Goal: Information Seeking & Learning: Compare options

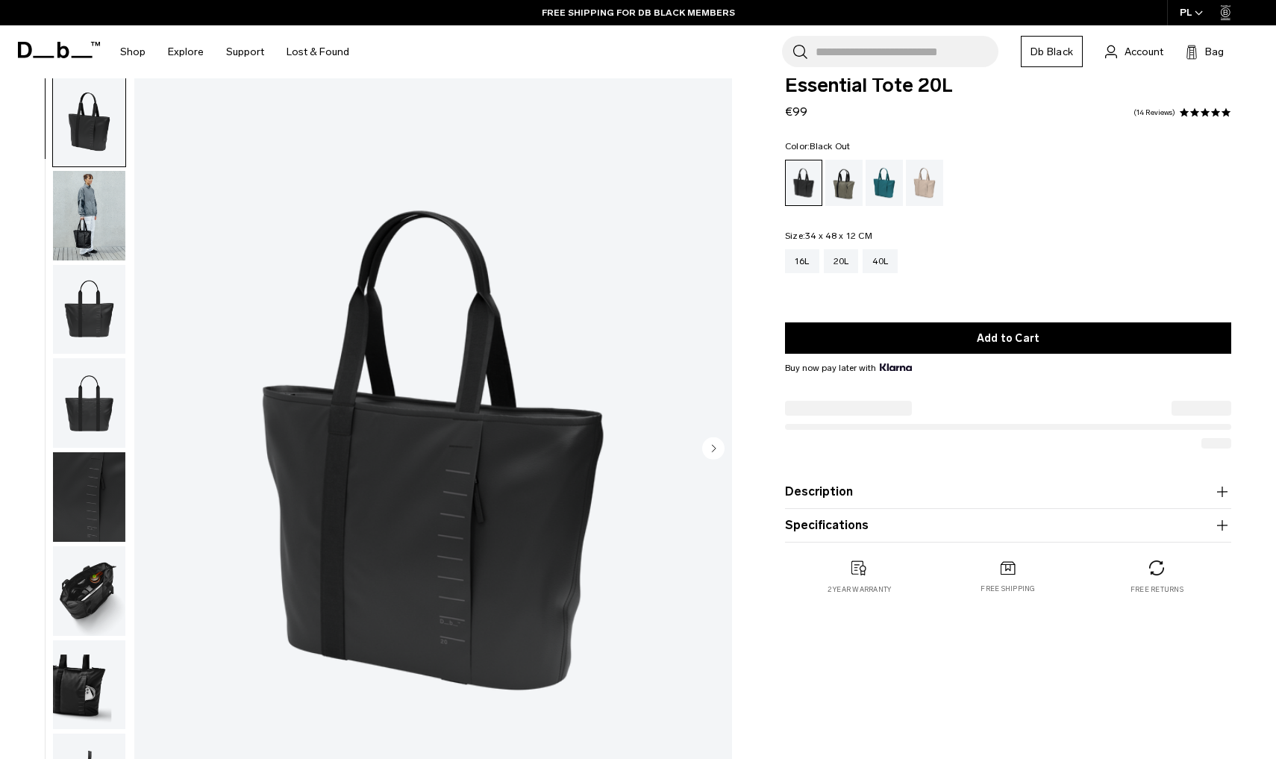
scroll to position [27, 0]
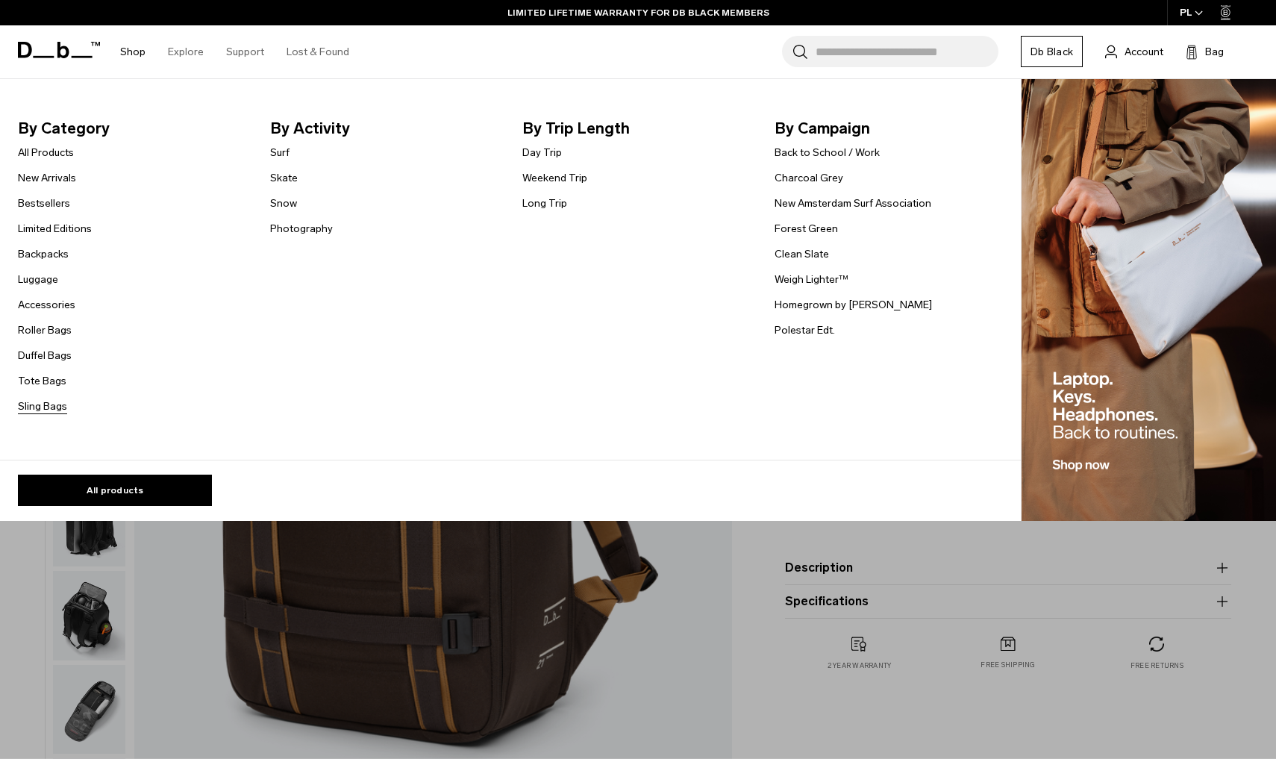
click at [49, 403] on link "Sling Bags" at bounding box center [42, 407] width 49 height 16
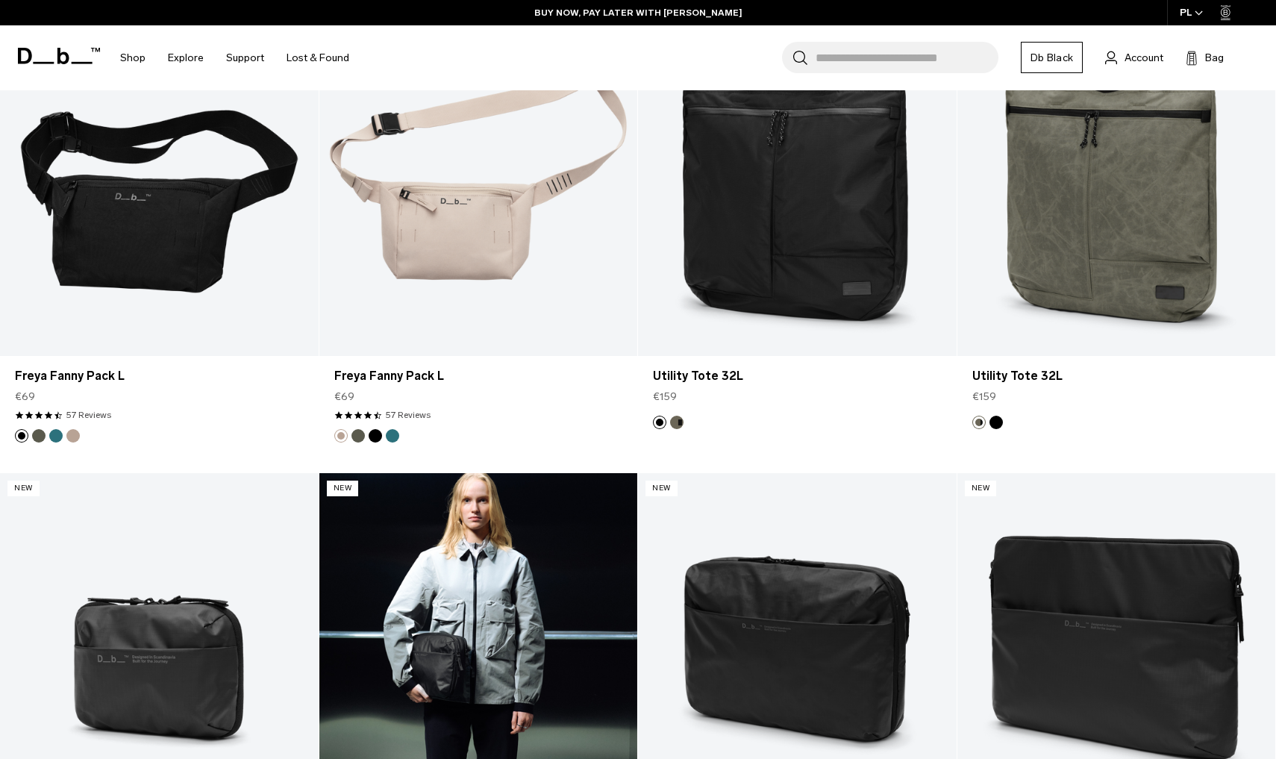
scroll to position [1349, 0]
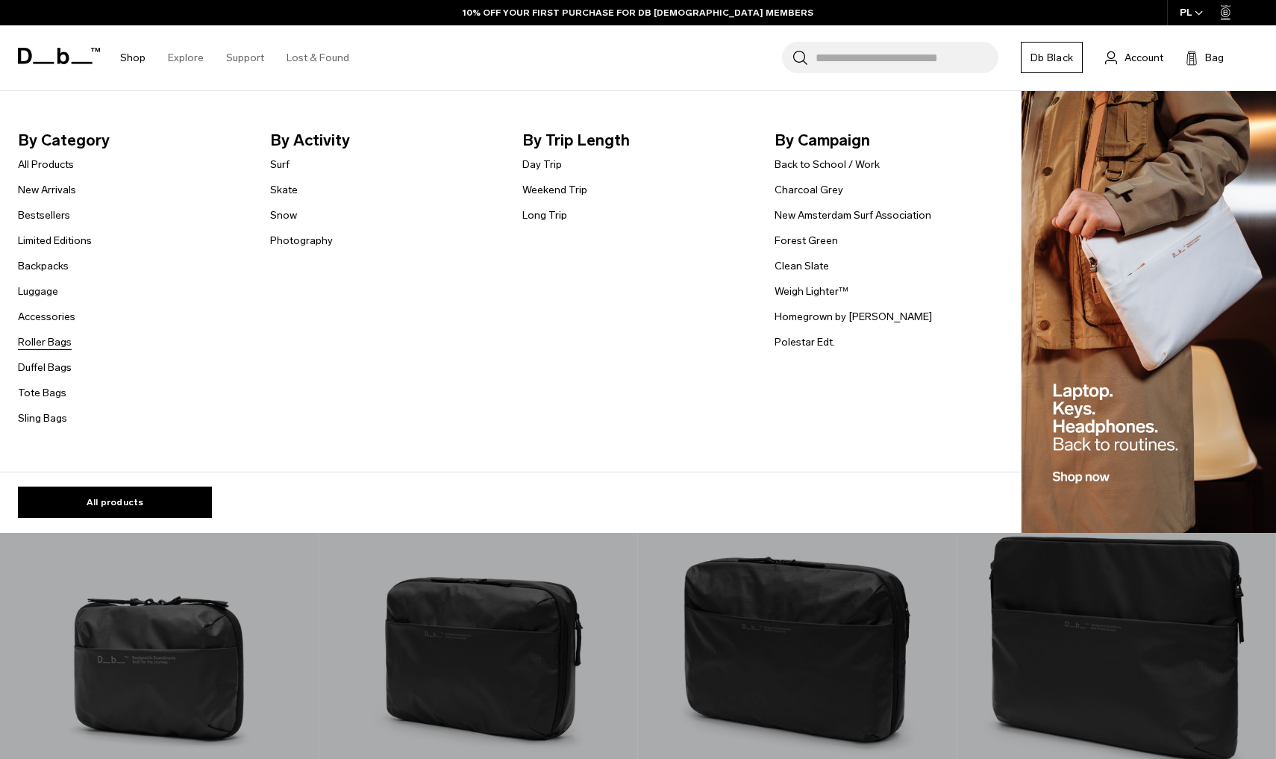
click at [54, 337] on link "Roller Bags" at bounding box center [45, 342] width 54 height 16
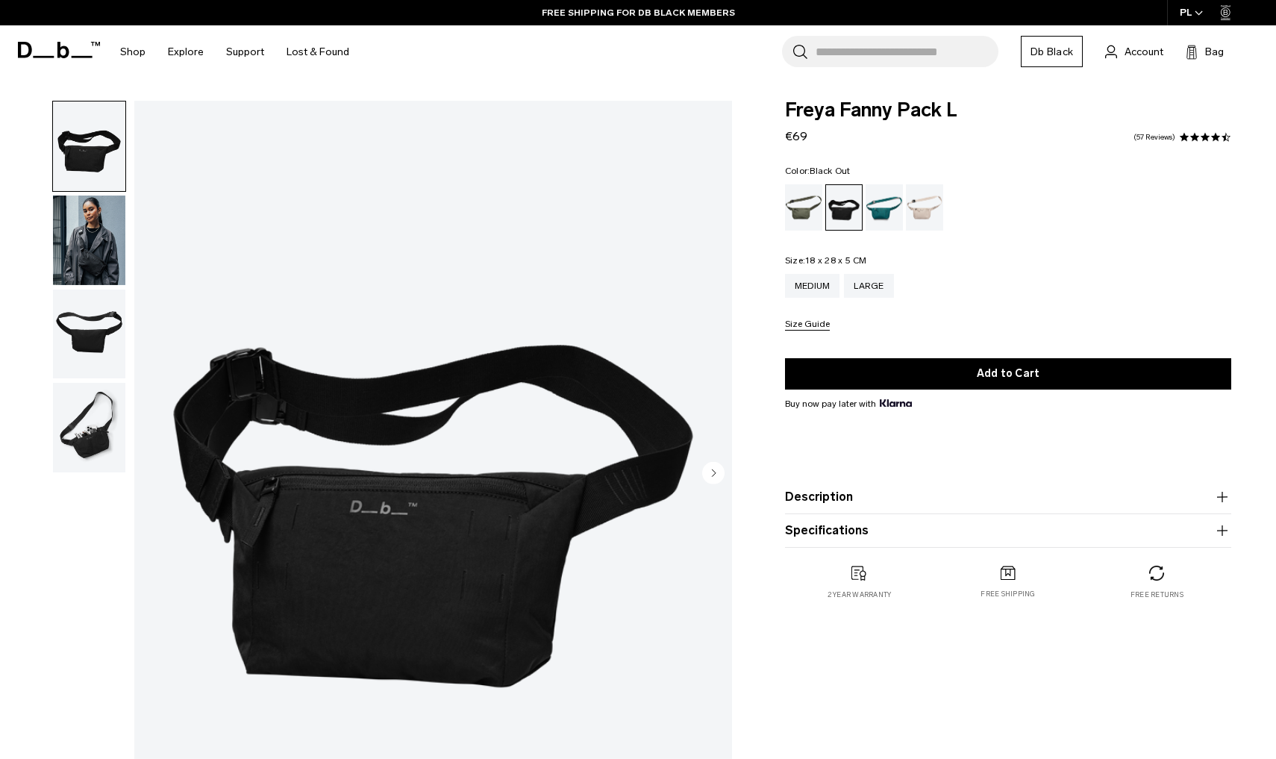
click at [113, 265] on img "button" at bounding box center [89, 241] width 72 height 90
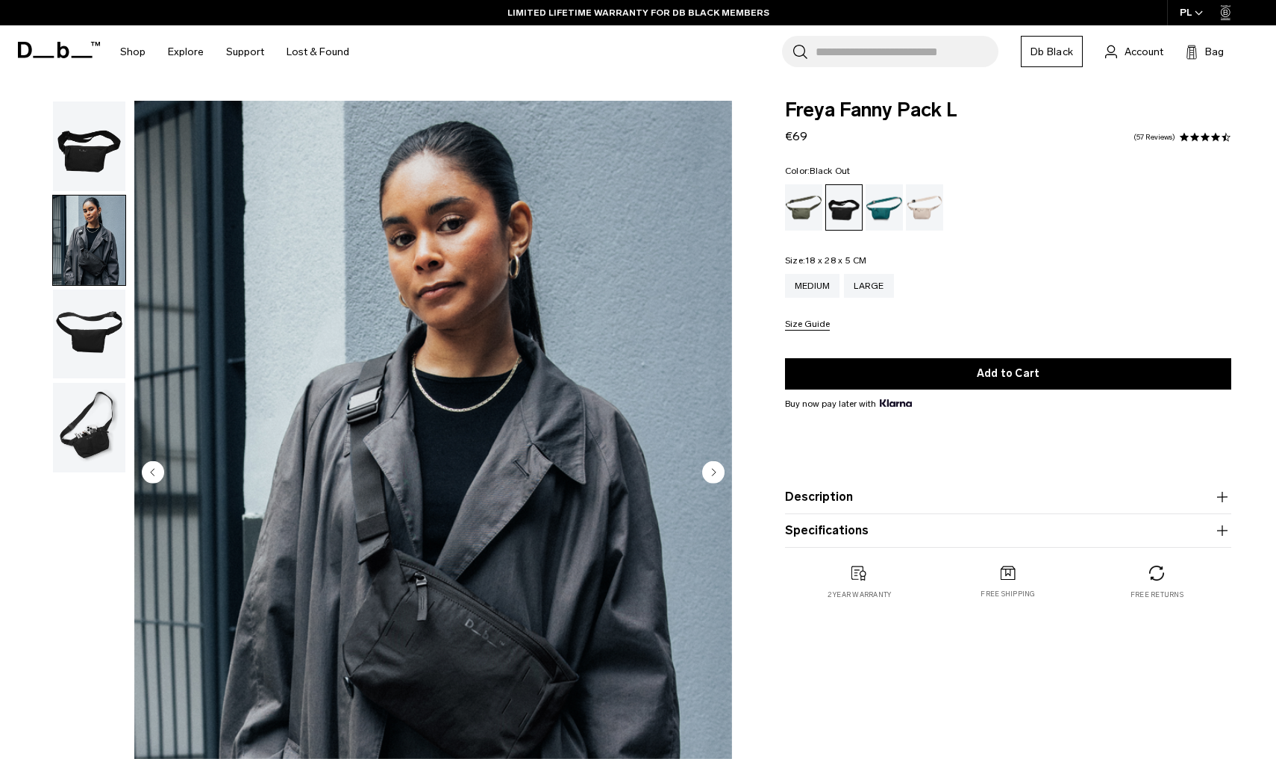
click at [710, 489] on img "2 / 4" at bounding box center [433, 474] width 598 height 746
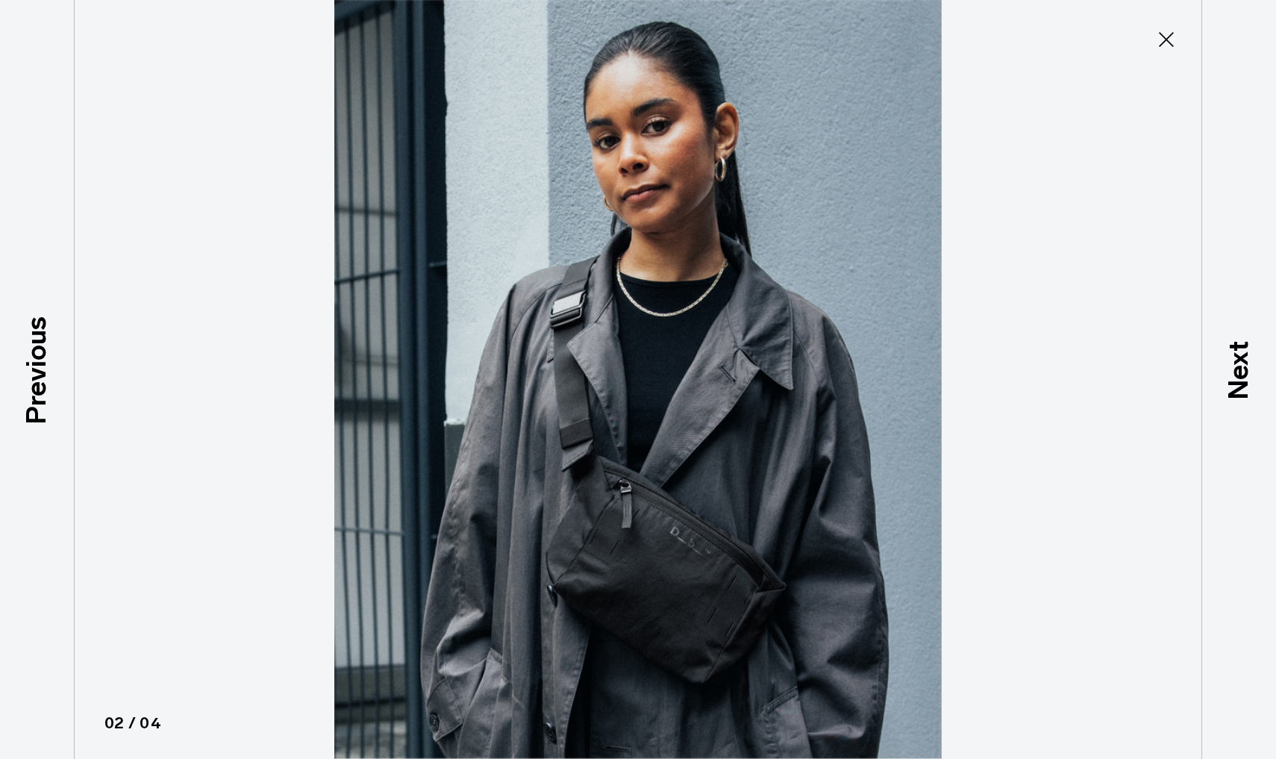
click at [1164, 51] on icon at bounding box center [1167, 40] width 24 height 24
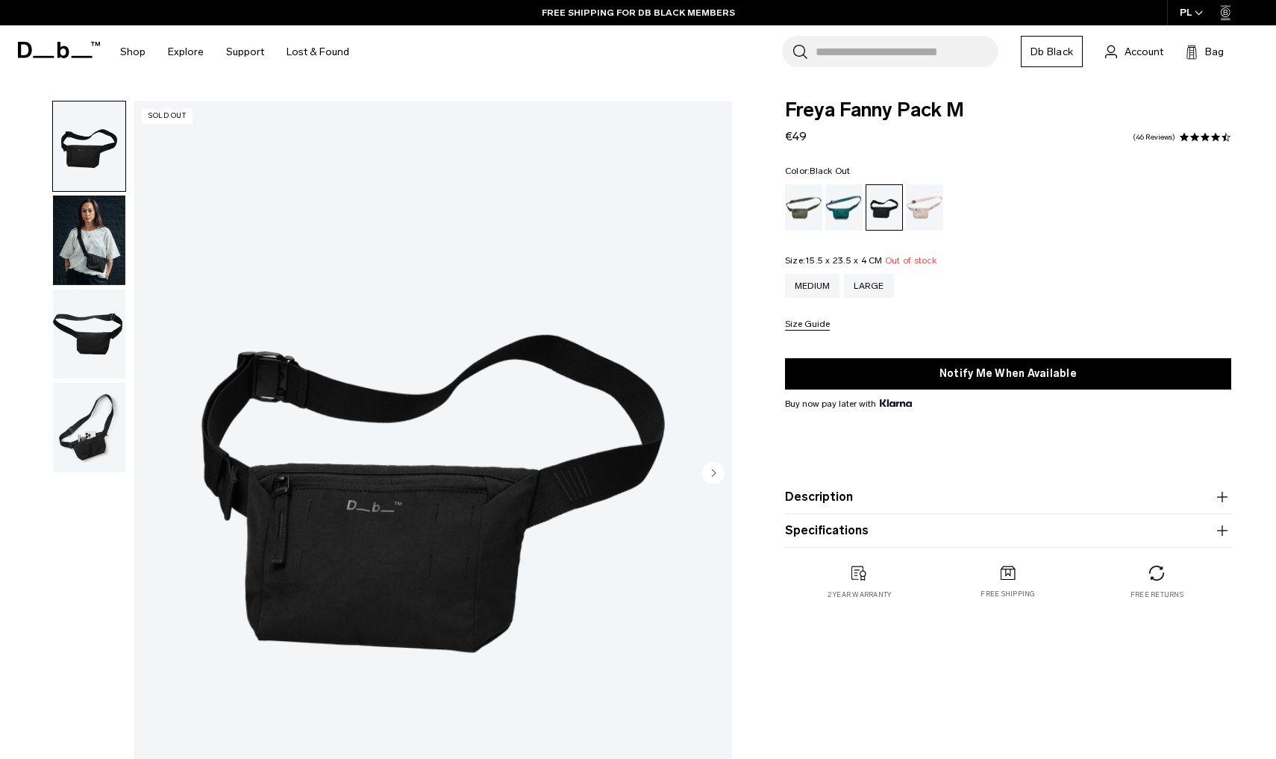
click at [710, 474] on circle "Next slide" at bounding box center [713, 472] width 22 height 22
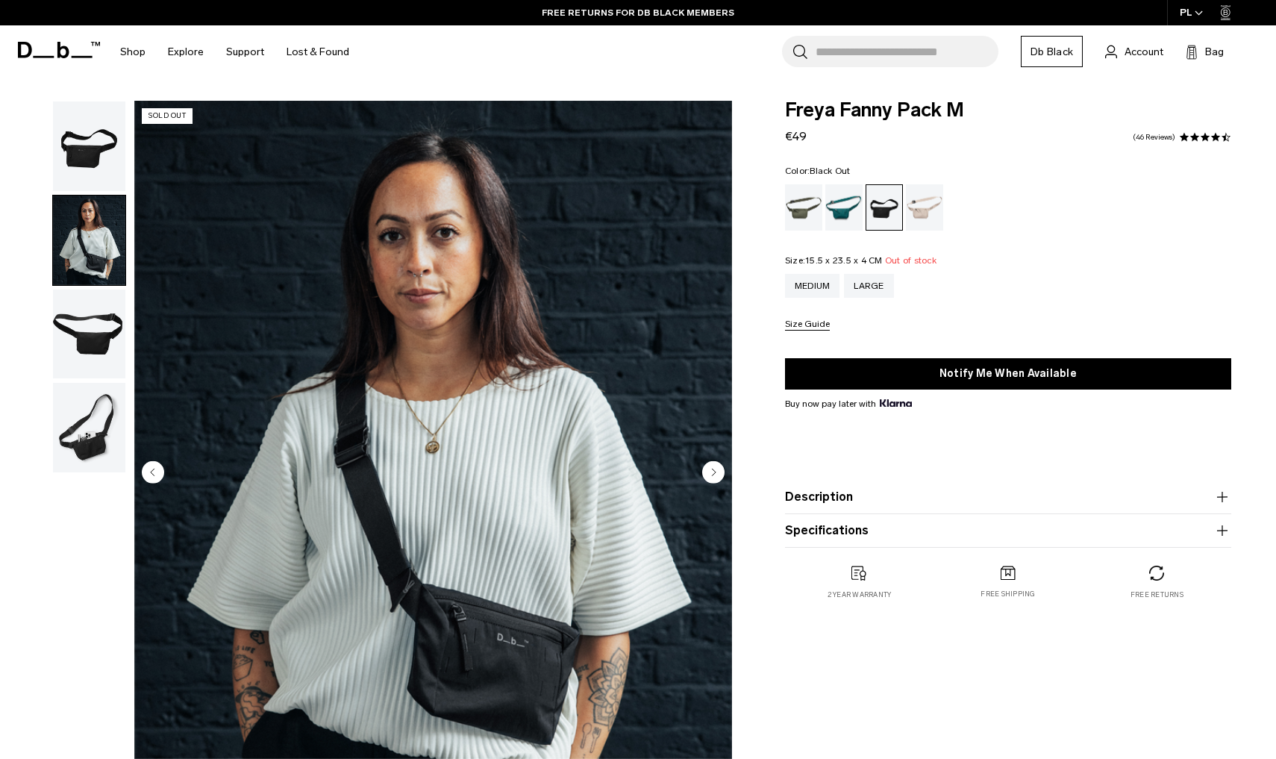
click at [710, 474] on circle "Next slide" at bounding box center [713, 472] width 22 height 22
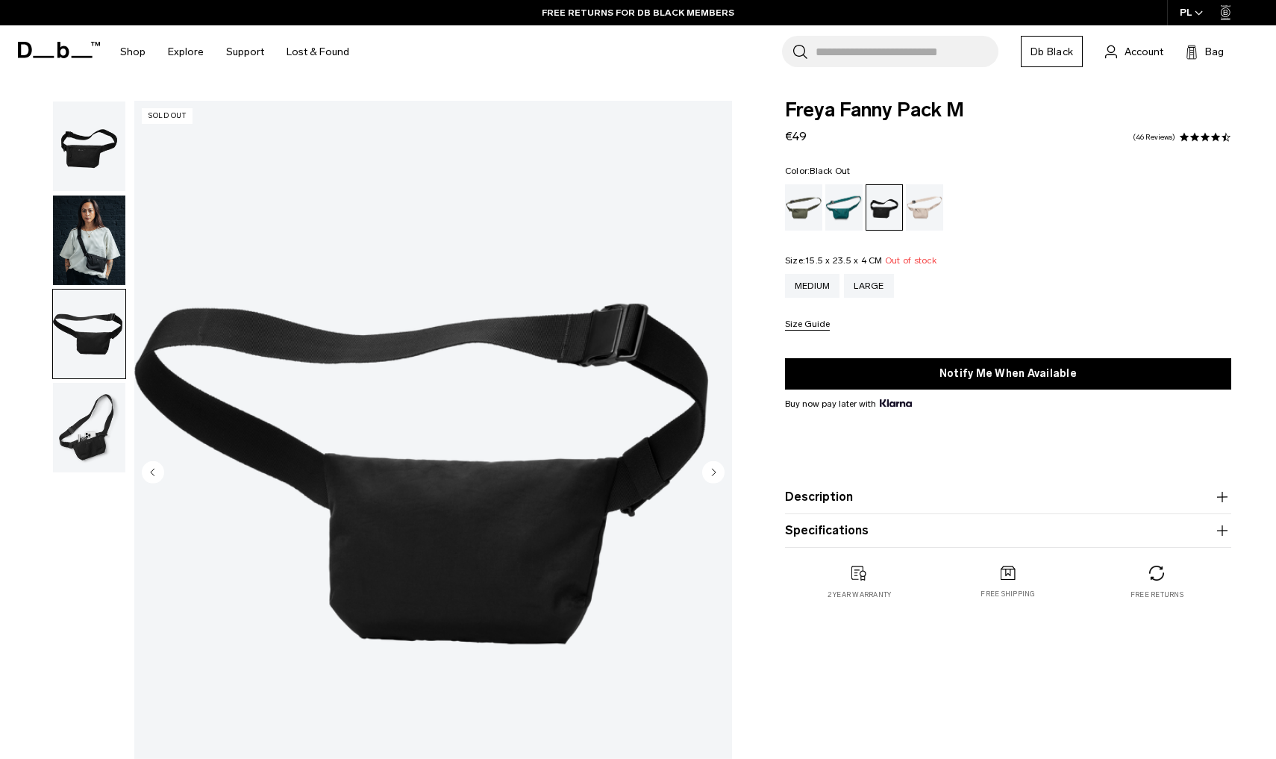
click at [710, 474] on circle "Next slide" at bounding box center [713, 472] width 22 height 22
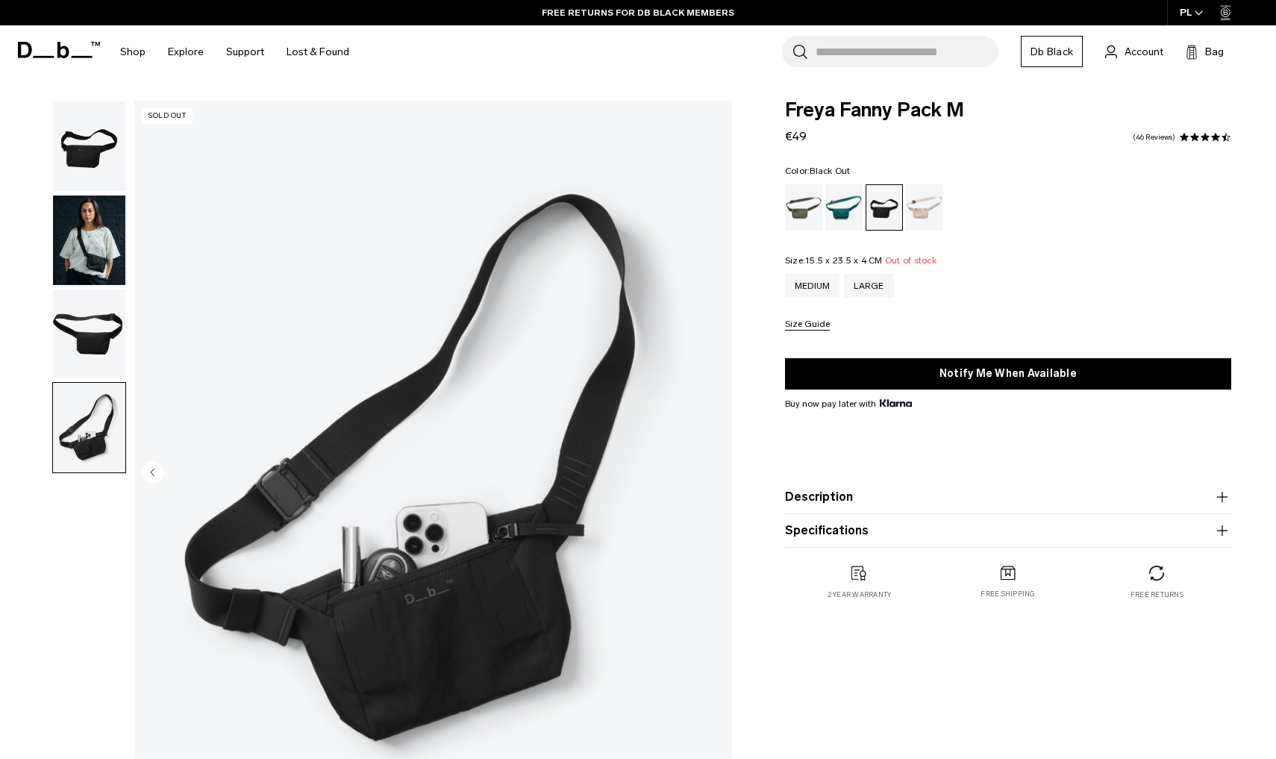
click at [710, 474] on img "4 / 4" at bounding box center [433, 474] width 598 height 746
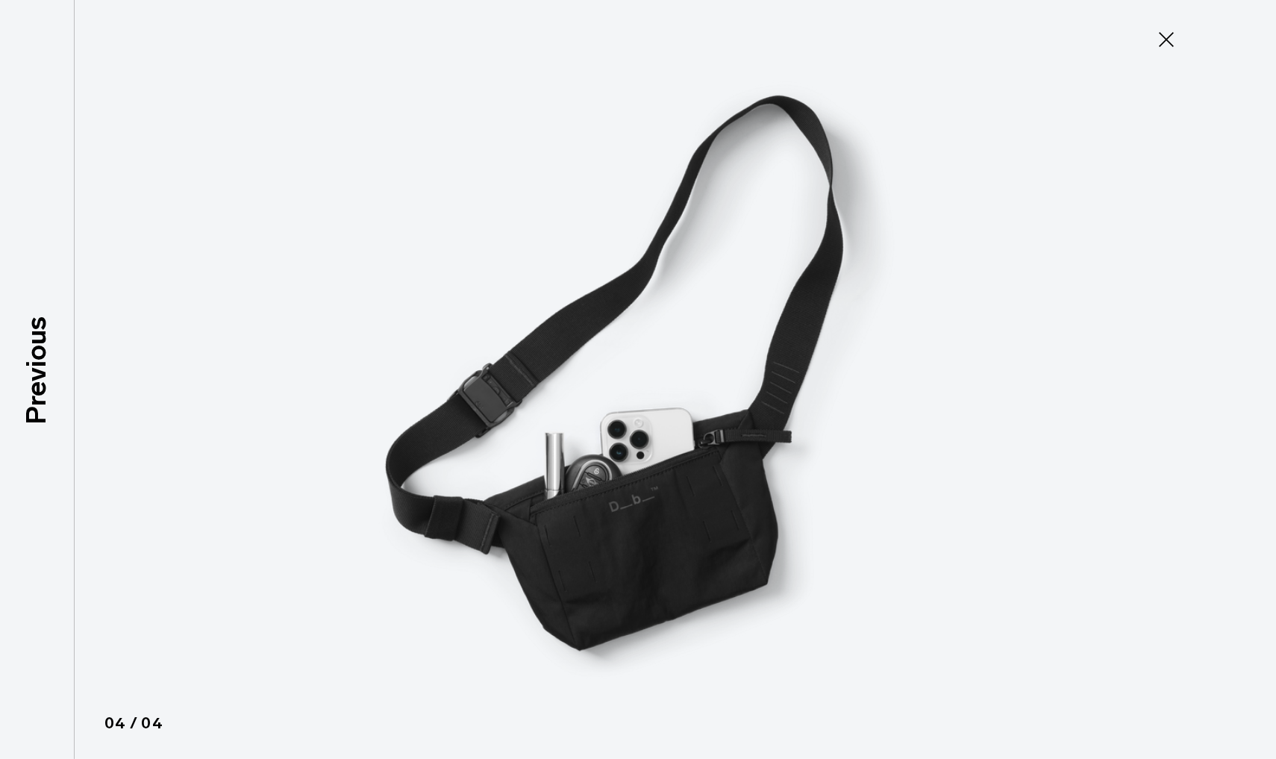
click at [1163, 51] on button "Close" at bounding box center [1166, 39] width 49 height 31
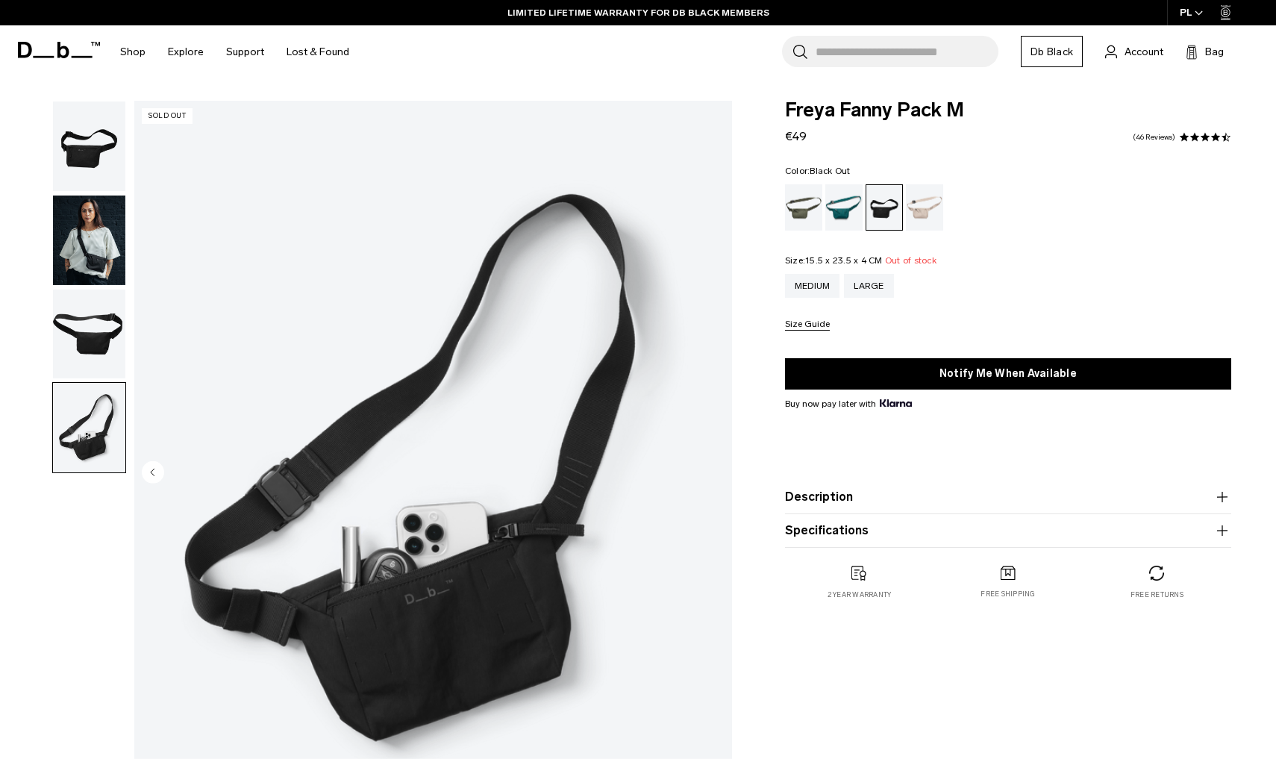
click at [89, 325] on img "button" at bounding box center [89, 335] width 72 height 90
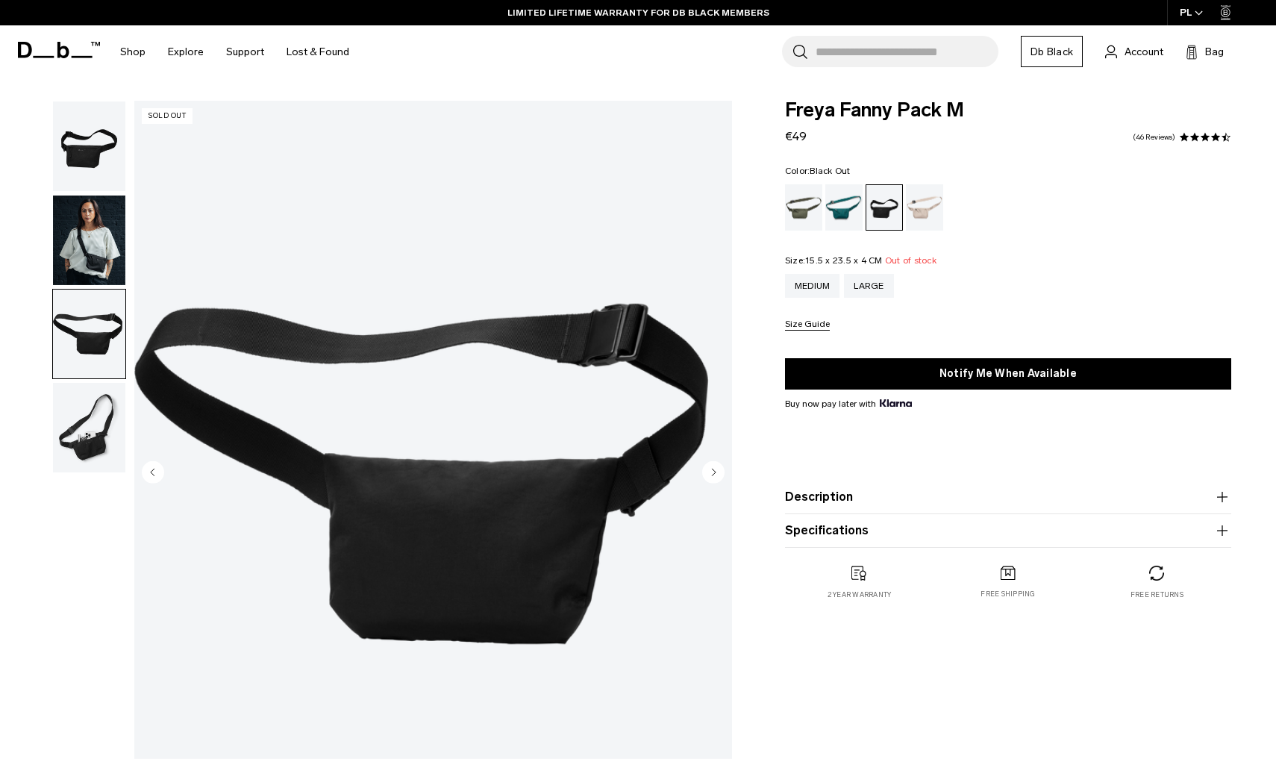
click at [110, 243] on img "button" at bounding box center [89, 241] width 72 height 90
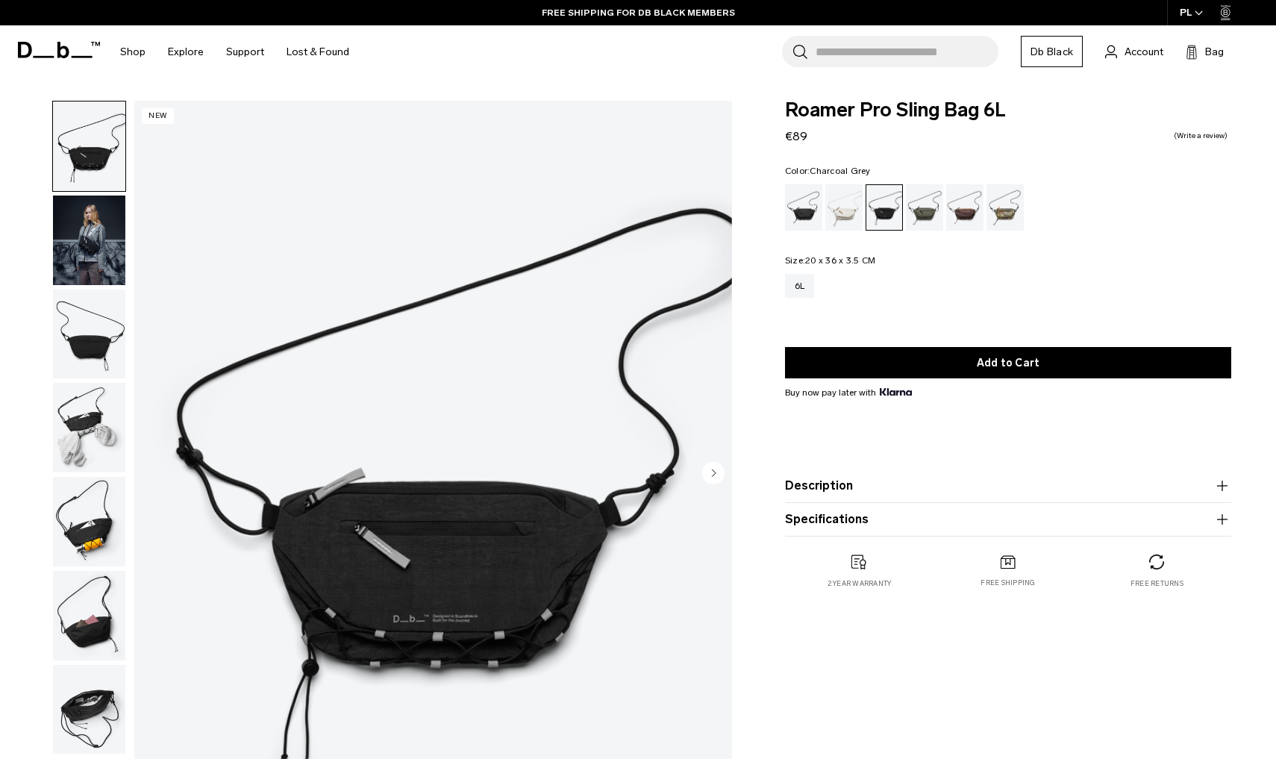
click at [713, 474] on icon "Next slide" at bounding box center [714, 472] width 4 height 7
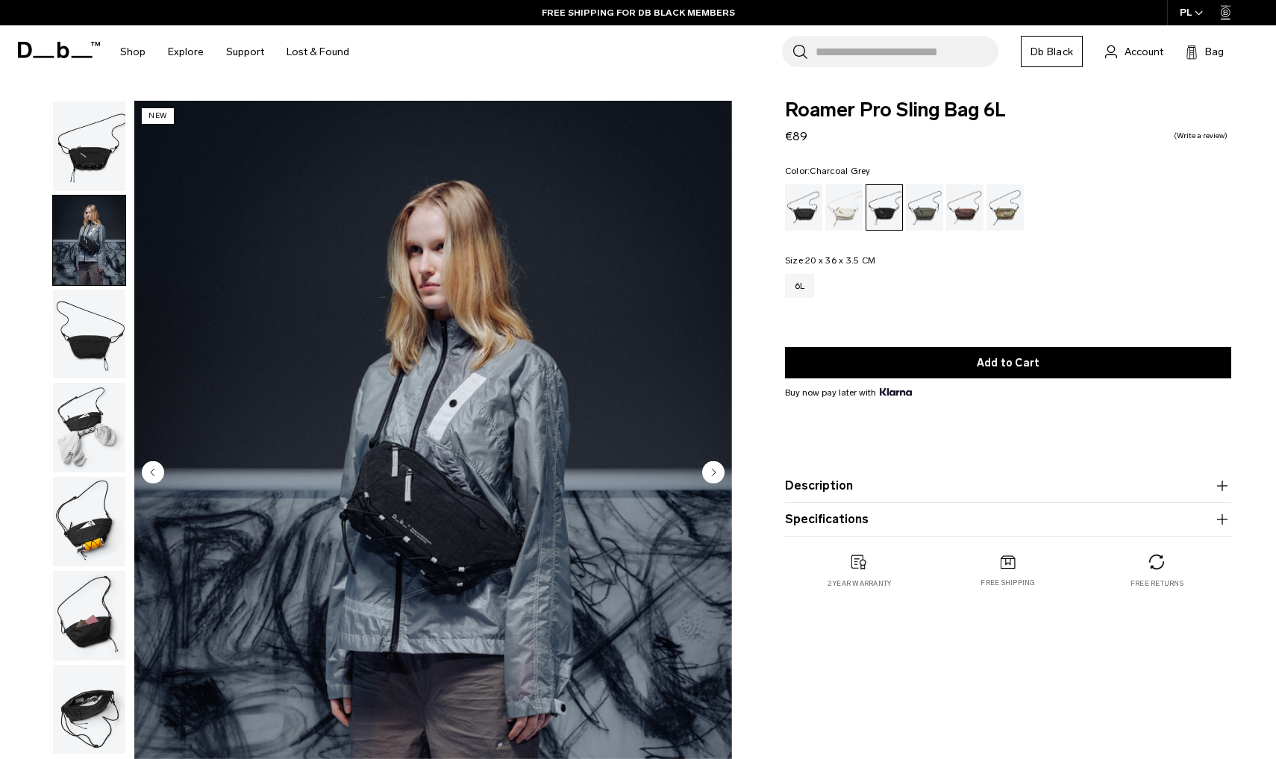
click at [713, 473] on icon "Next slide" at bounding box center [714, 472] width 4 height 7
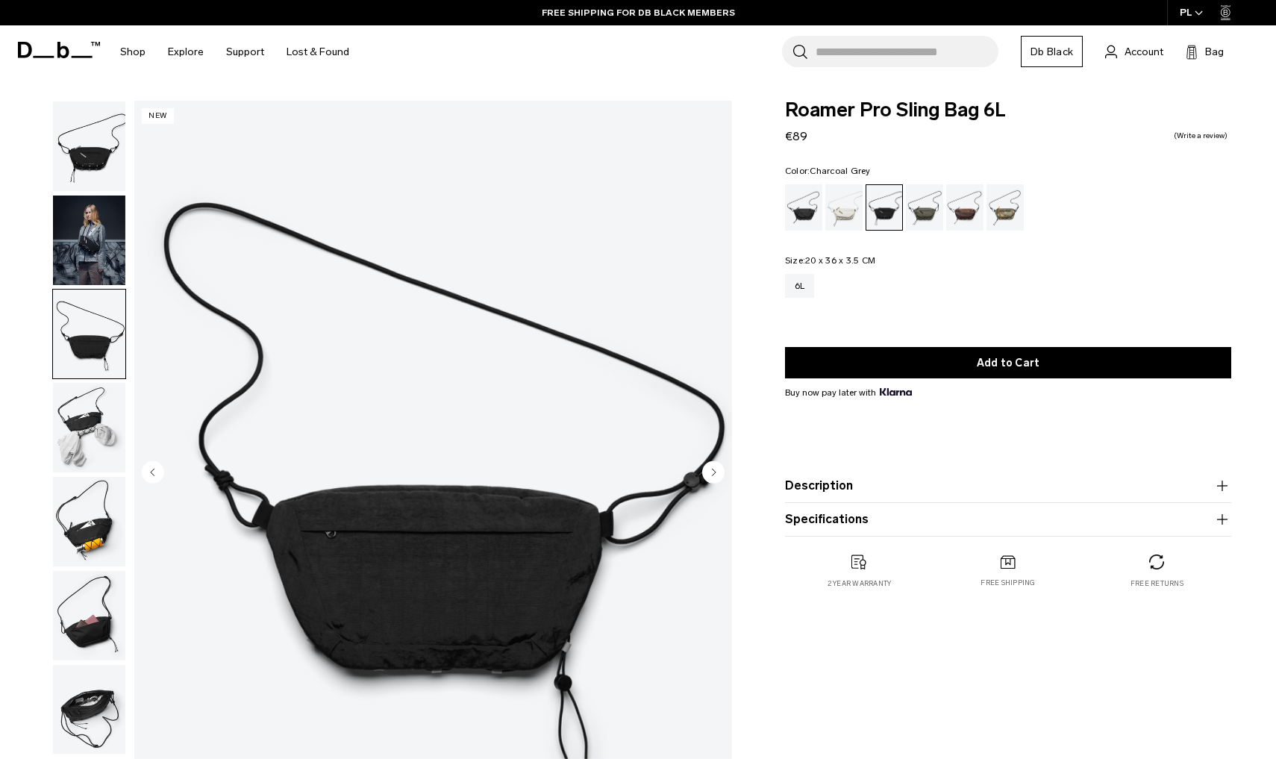
click at [713, 473] on icon "Next slide" at bounding box center [714, 472] width 4 height 7
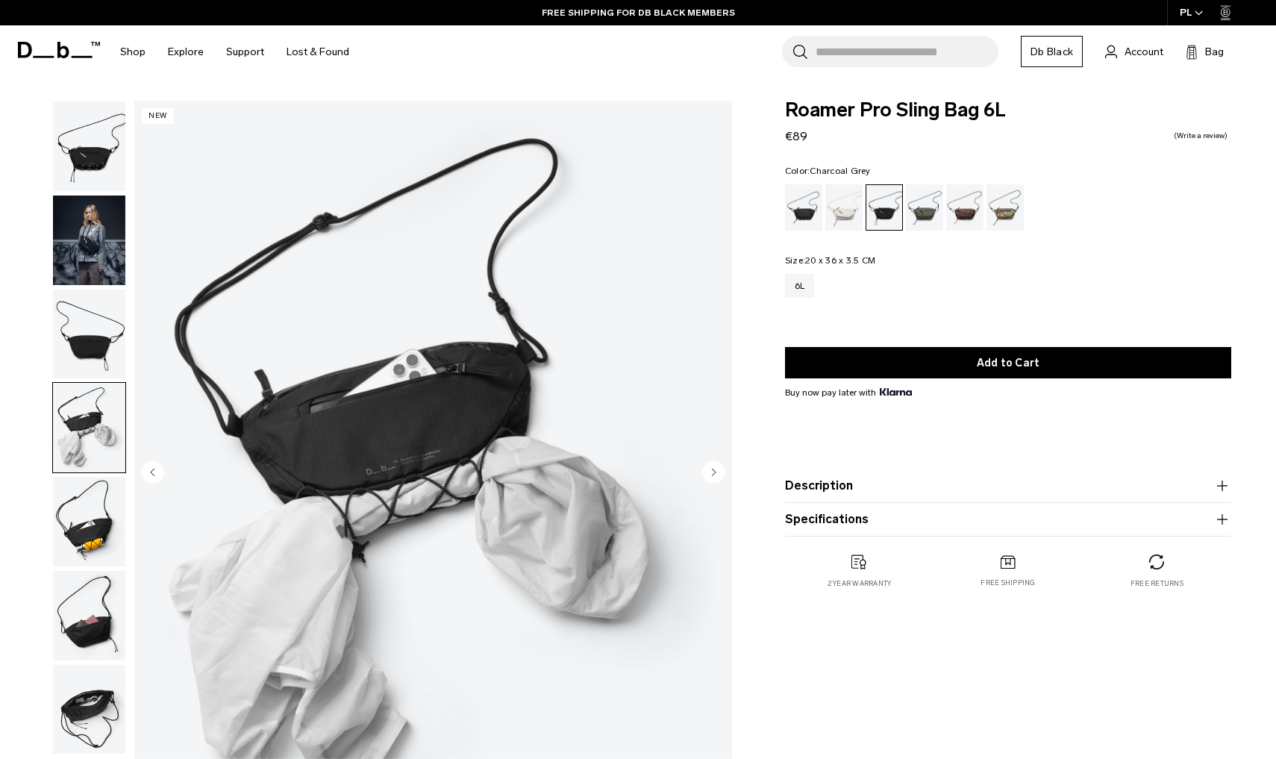
click at [713, 473] on icon "Next slide" at bounding box center [714, 472] width 4 height 7
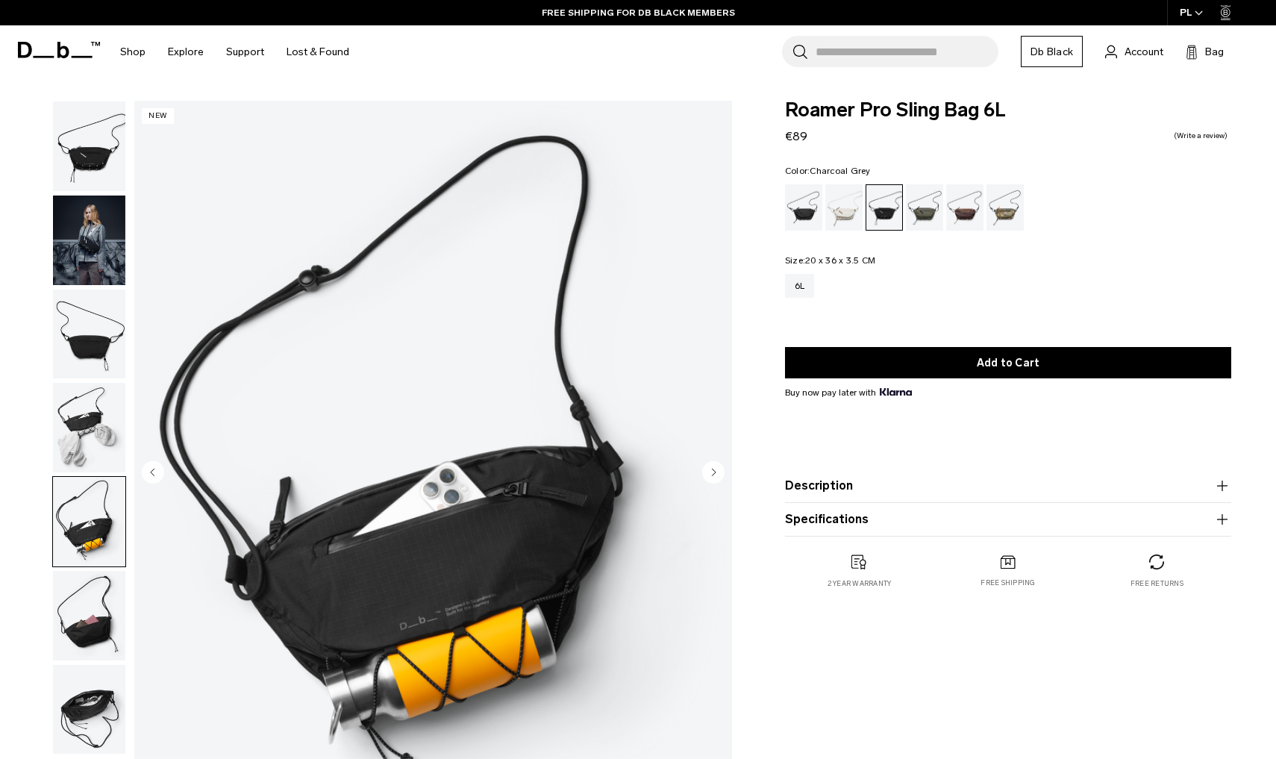
click at [713, 473] on icon "Next slide" at bounding box center [714, 472] width 4 height 7
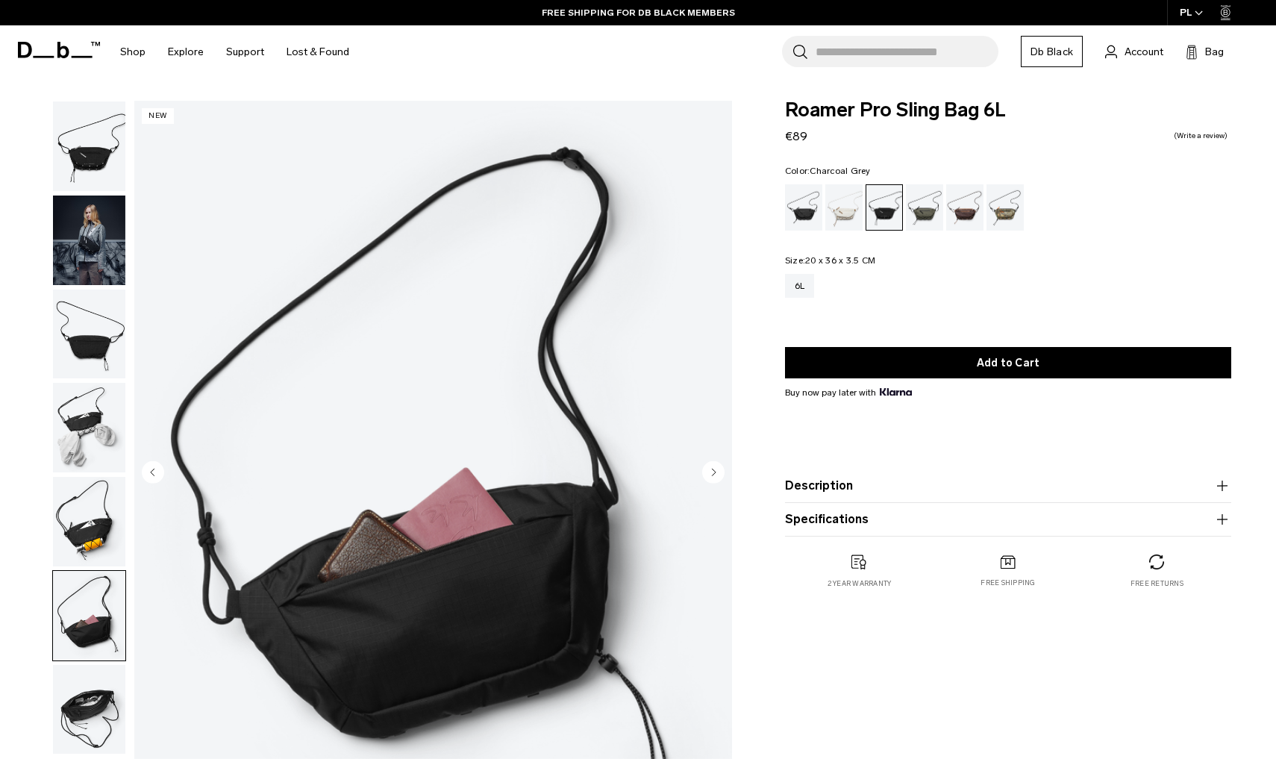
click at [713, 473] on icon "Next slide" at bounding box center [714, 472] width 4 height 7
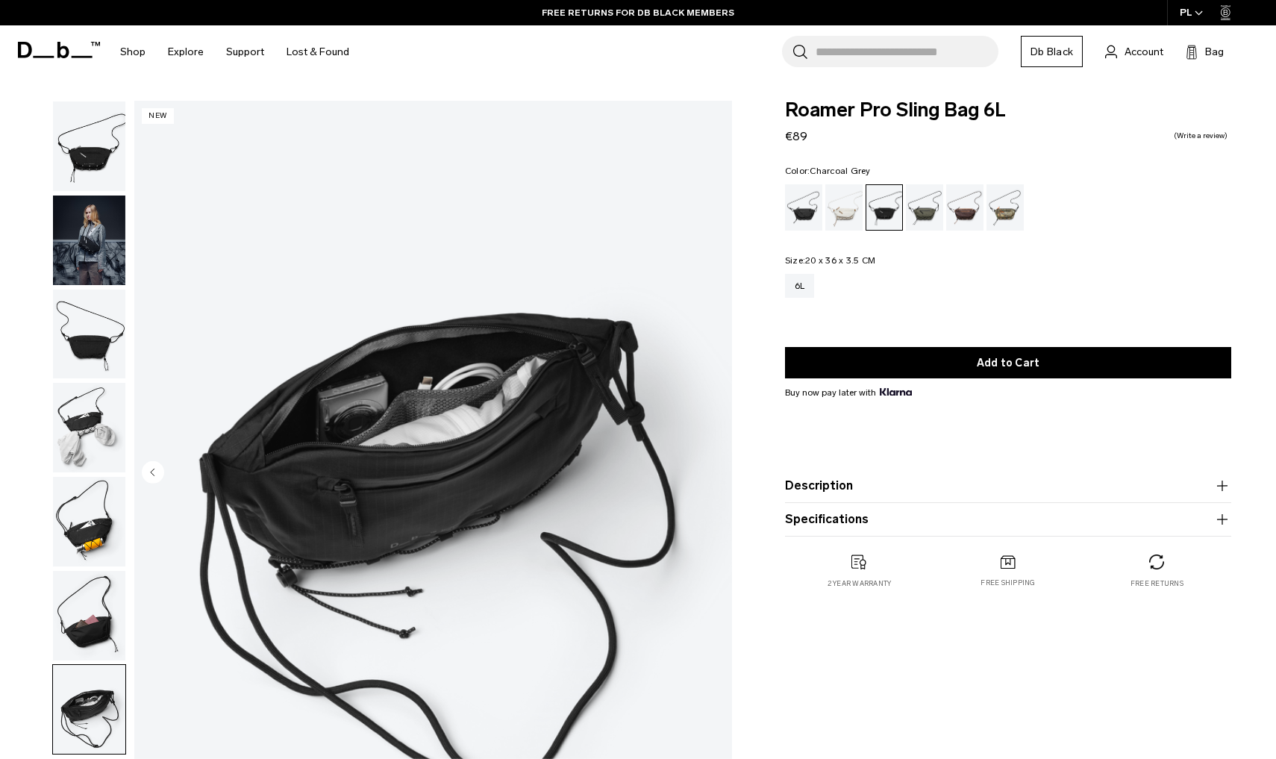
click at [713, 473] on img "7 / 7" at bounding box center [433, 474] width 598 height 746
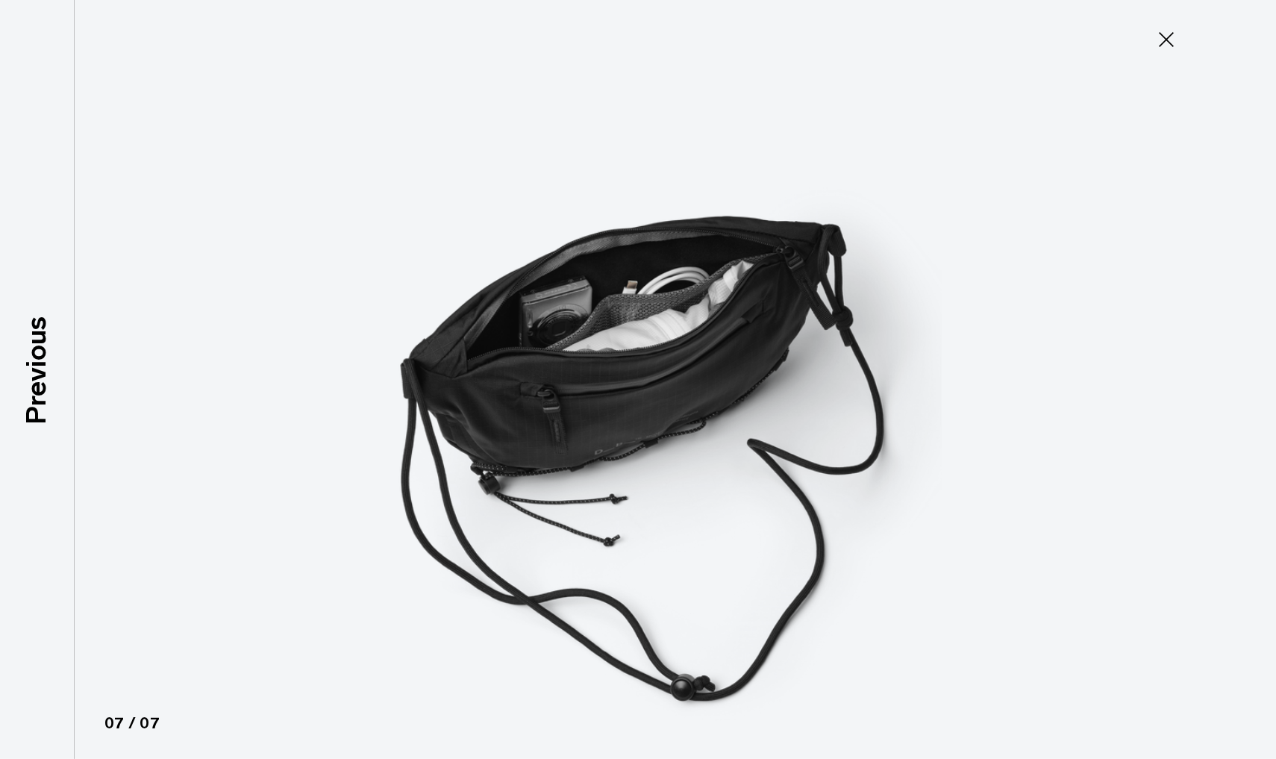
click at [1172, 31] on icon at bounding box center [1167, 40] width 24 height 24
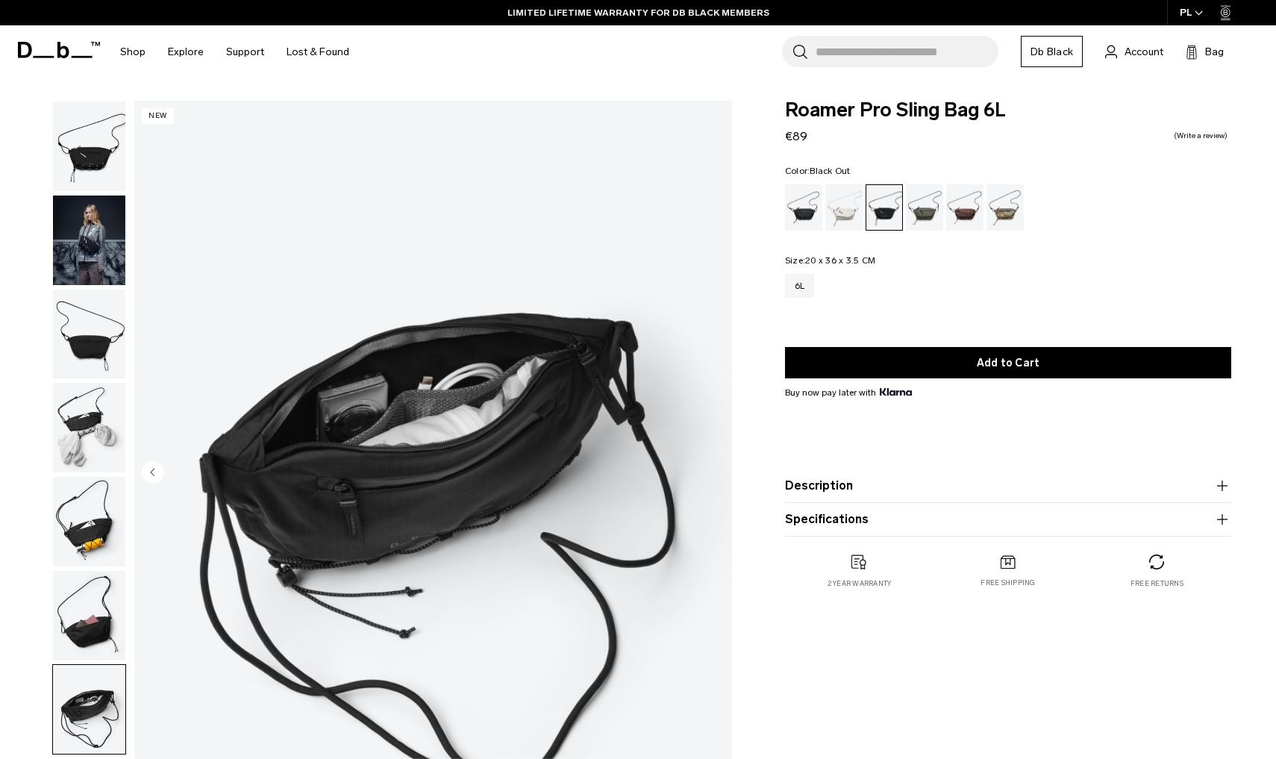
click at [797, 196] on div "Black Out" at bounding box center [804, 207] width 38 height 46
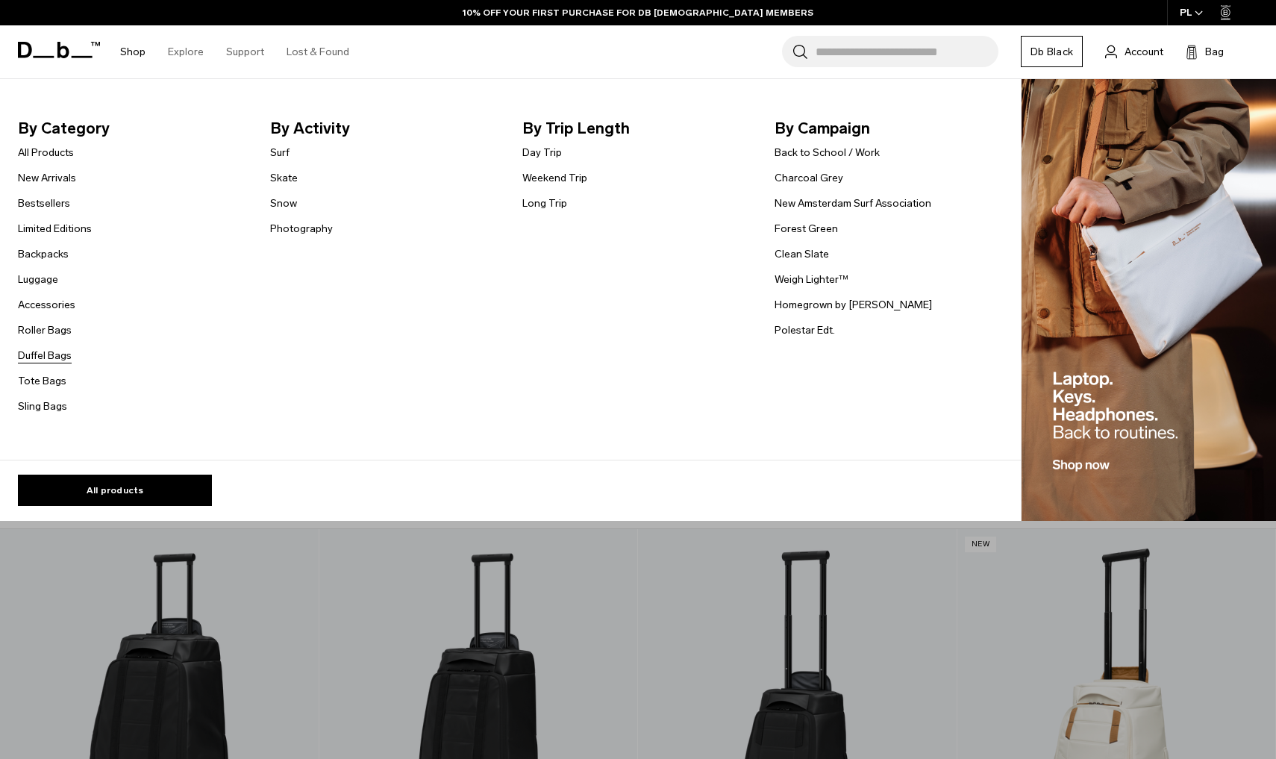
click at [54, 355] on link "Duffel Bags" at bounding box center [45, 356] width 54 height 16
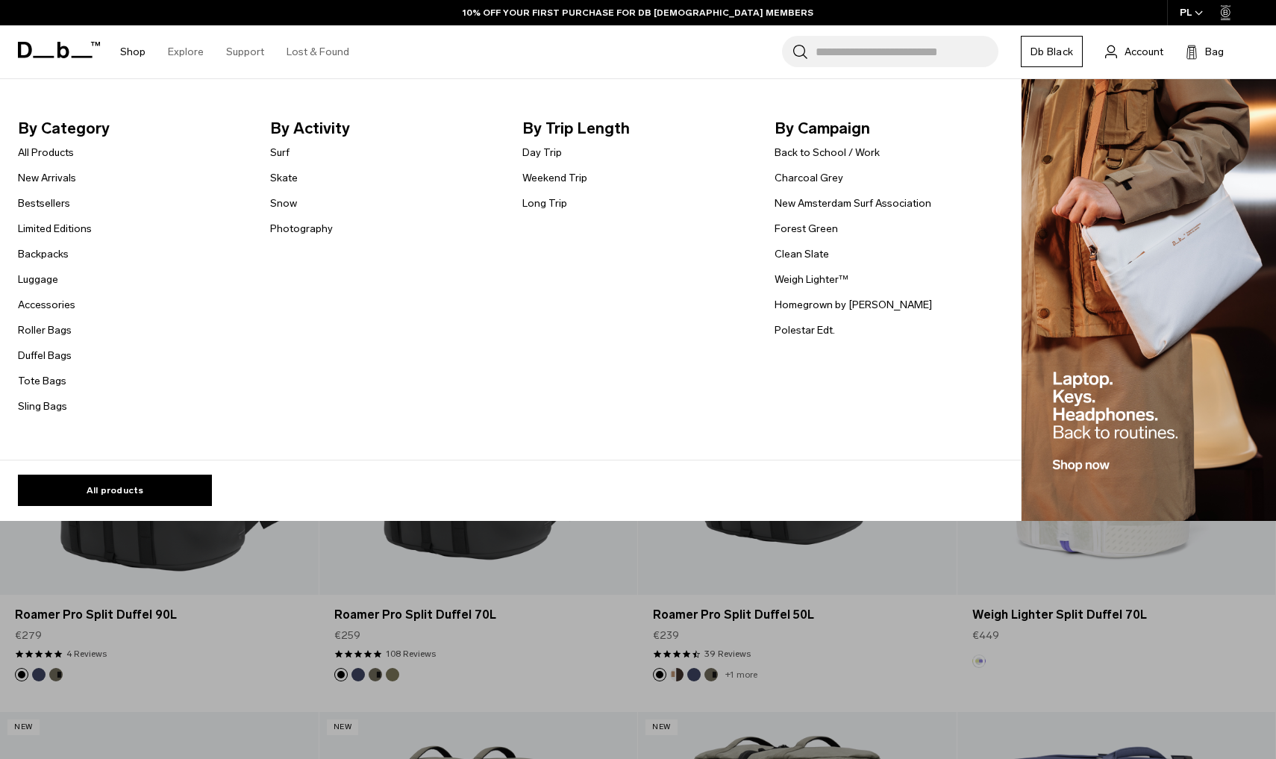
scroll to position [169, 0]
click at [50, 377] on link "Tote Bags" at bounding box center [42, 381] width 49 height 16
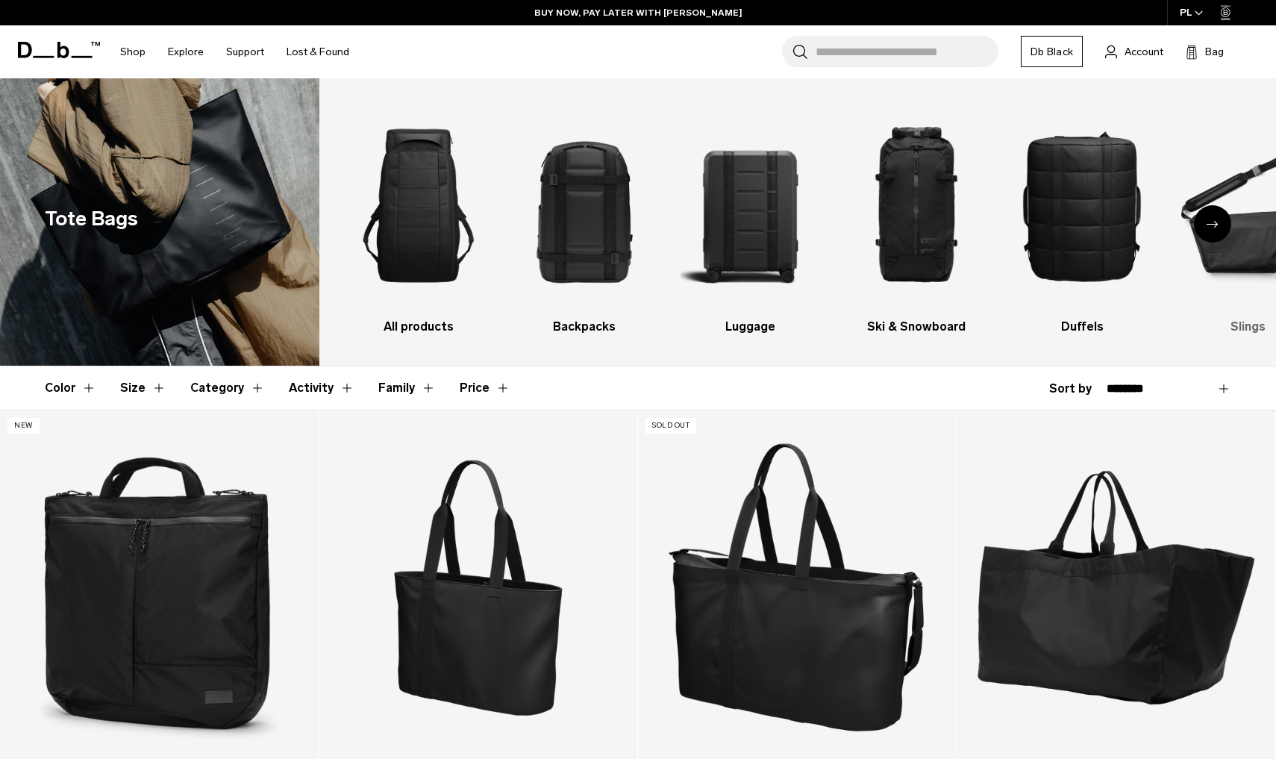
click at [1245, 169] on img "6 / 10" at bounding box center [1248, 206] width 140 height 210
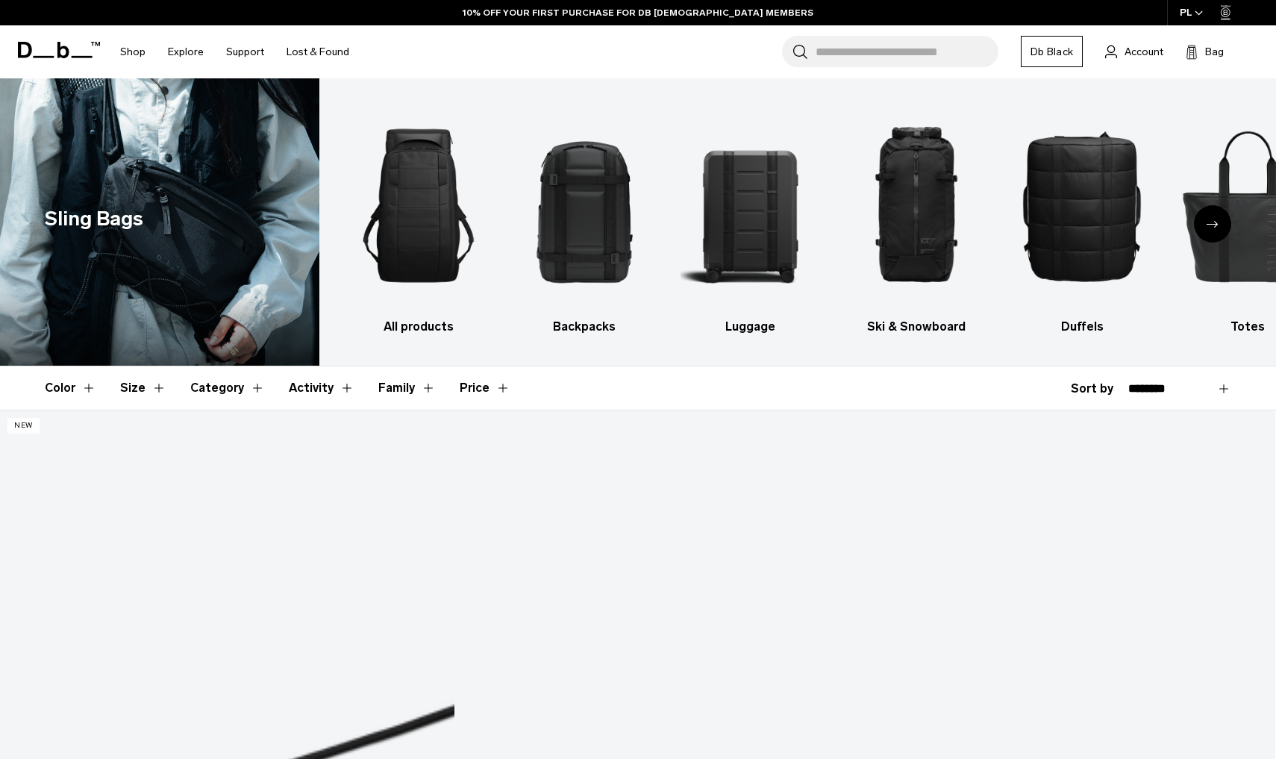
click at [1225, 214] on div "Next slide" at bounding box center [1212, 223] width 37 height 37
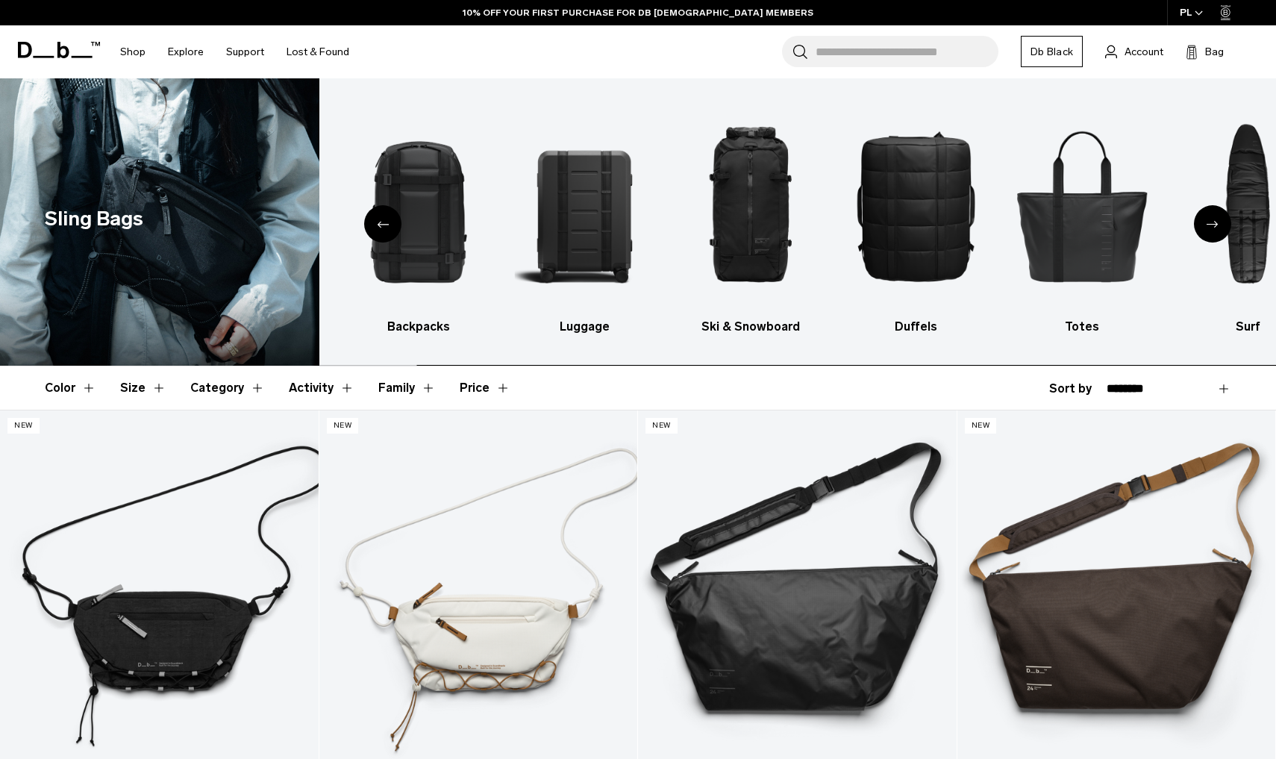
click at [1221, 216] on div "Next slide" at bounding box center [1212, 223] width 37 height 37
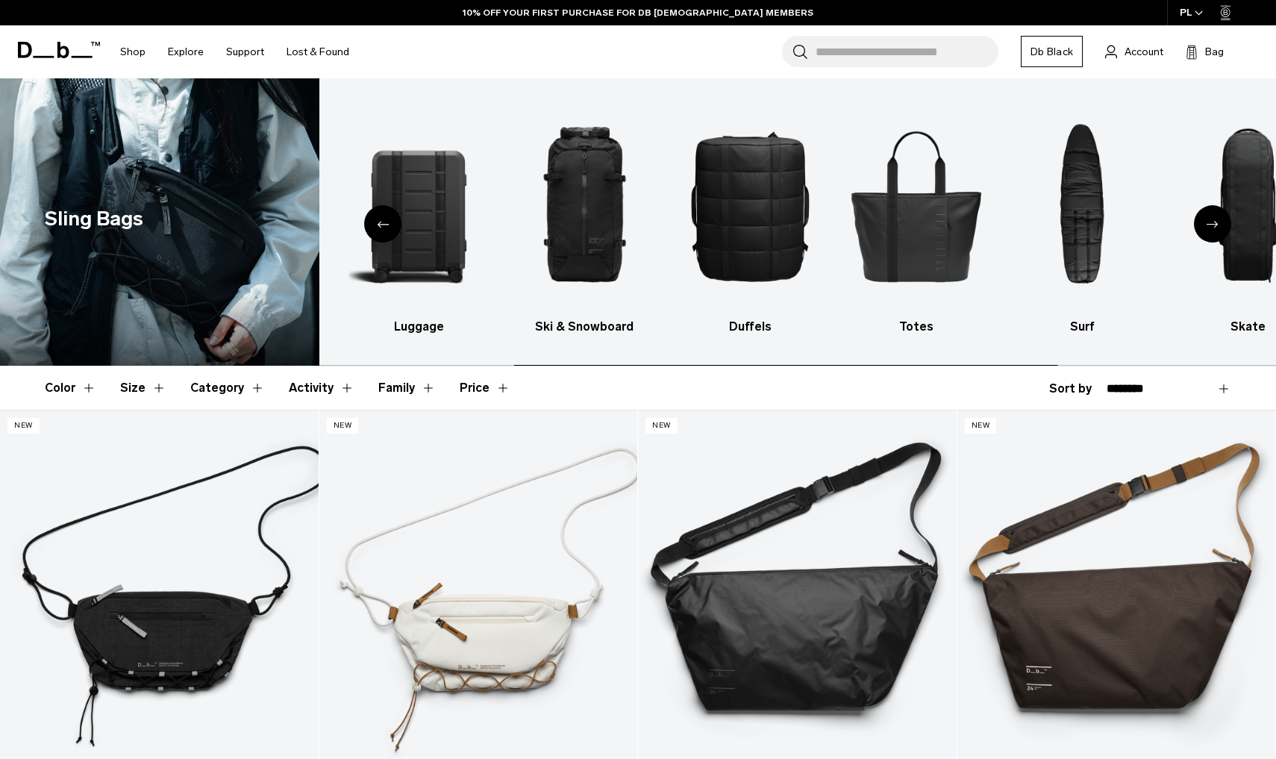
click at [1220, 231] on div "Next slide" at bounding box center [1212, 223] width 37 height 37
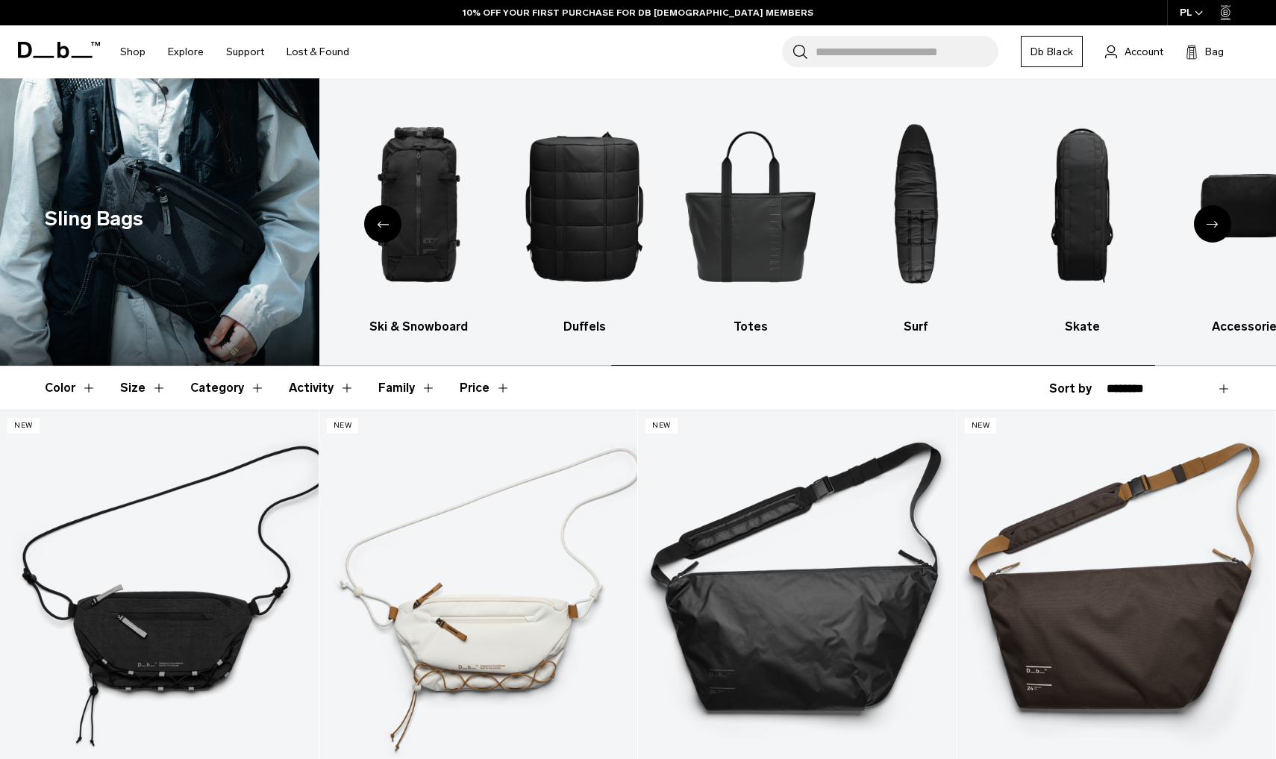
click at [1220, 231] on div "Next slide" at bounding box center [1212, 223] width 37 height 37
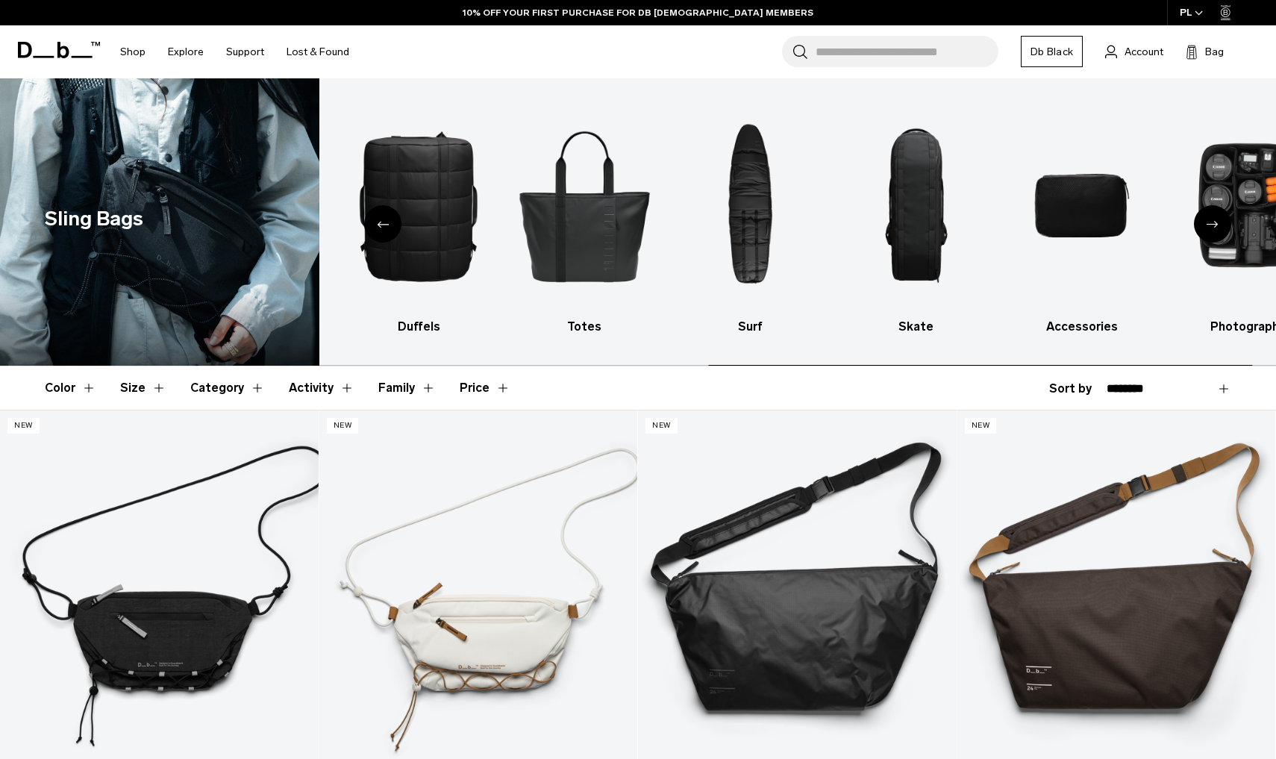
click at [1220, 231] on div "Next slide" at bounding box center [1212, 223] width 37 height 37
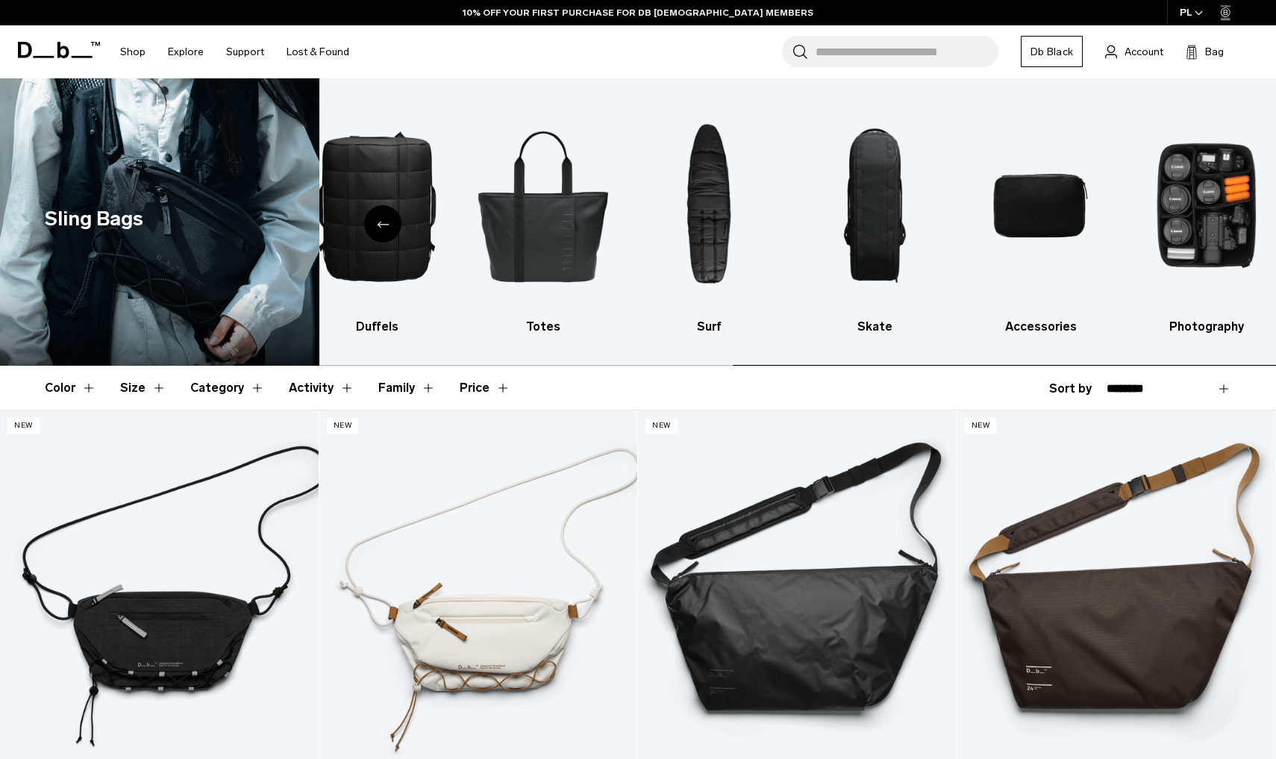
click at [1220, 231] on img "10 / 10" at bounding box center [1207, 206] width 140 height 210
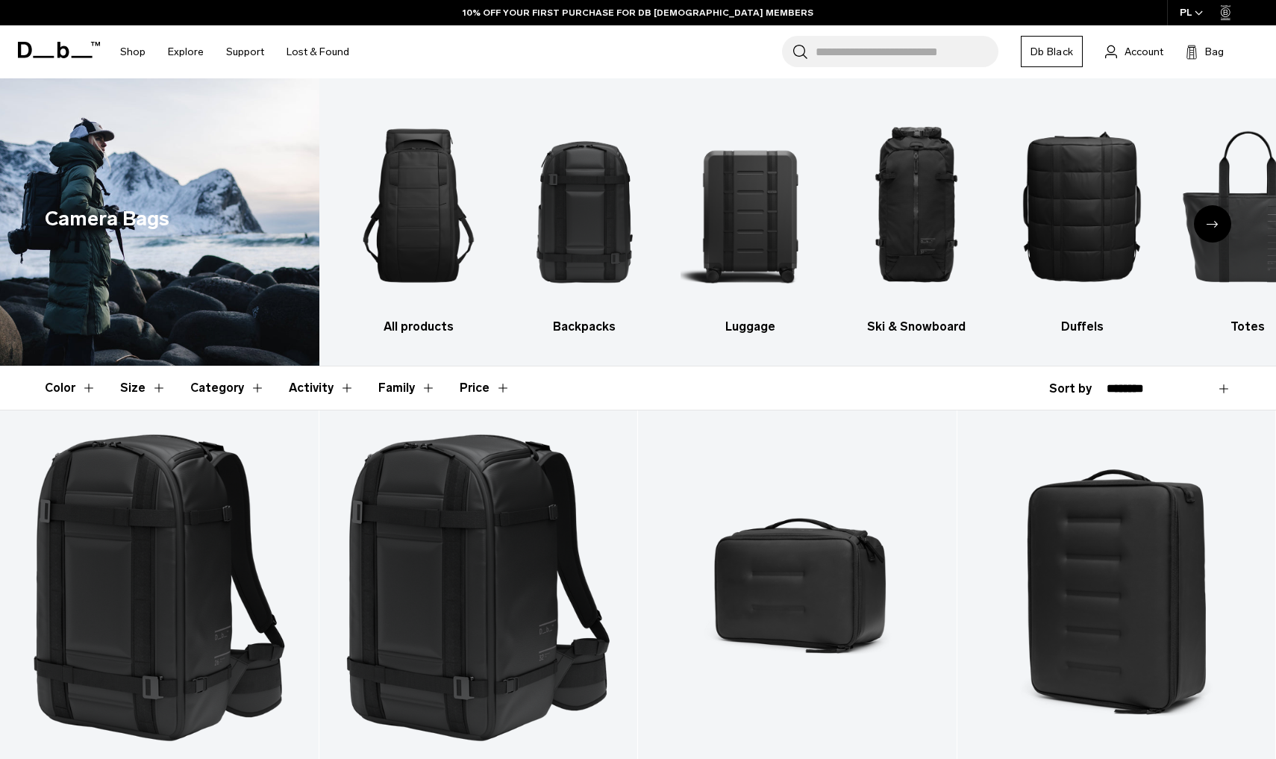
click at [1227, 234] on div "Next slide" at bounding box center [1212, 223] width 37 height 37
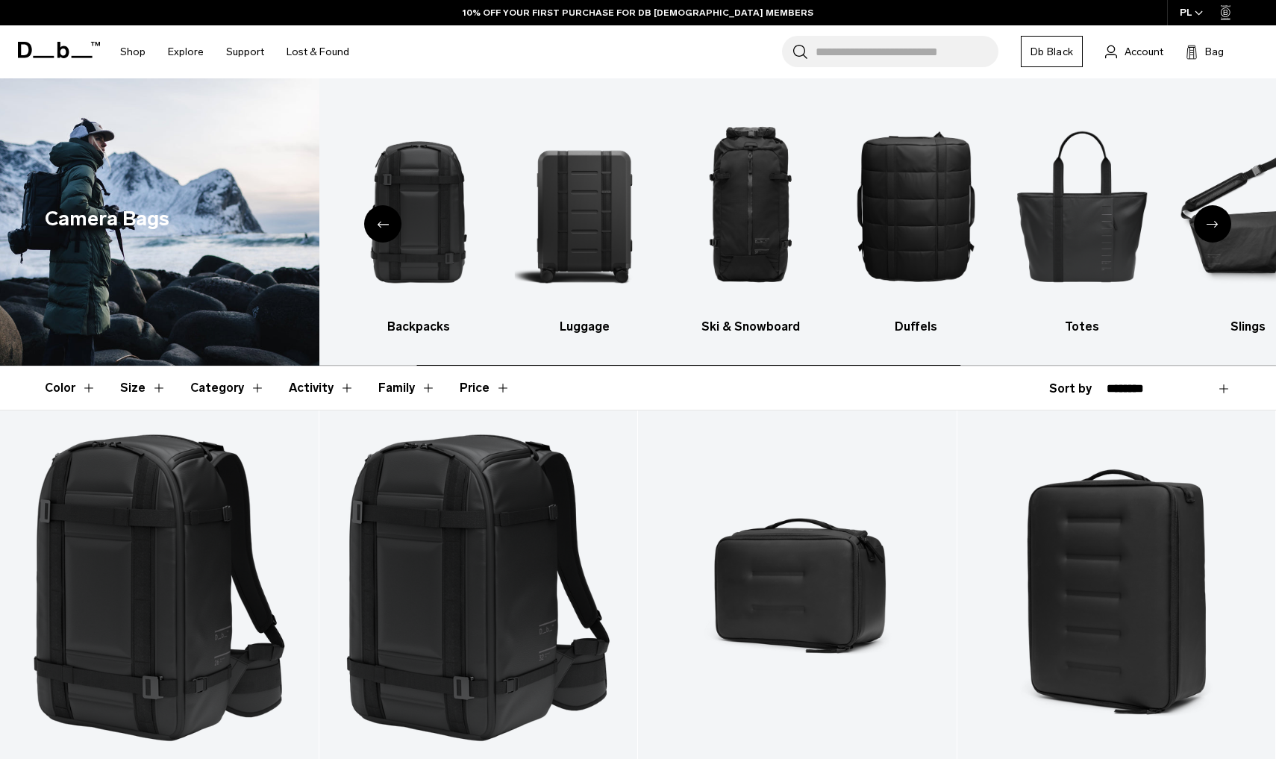
click at [1227, 234] on div "Next slide" at bounding box center [1212, 223] width 37 height 37
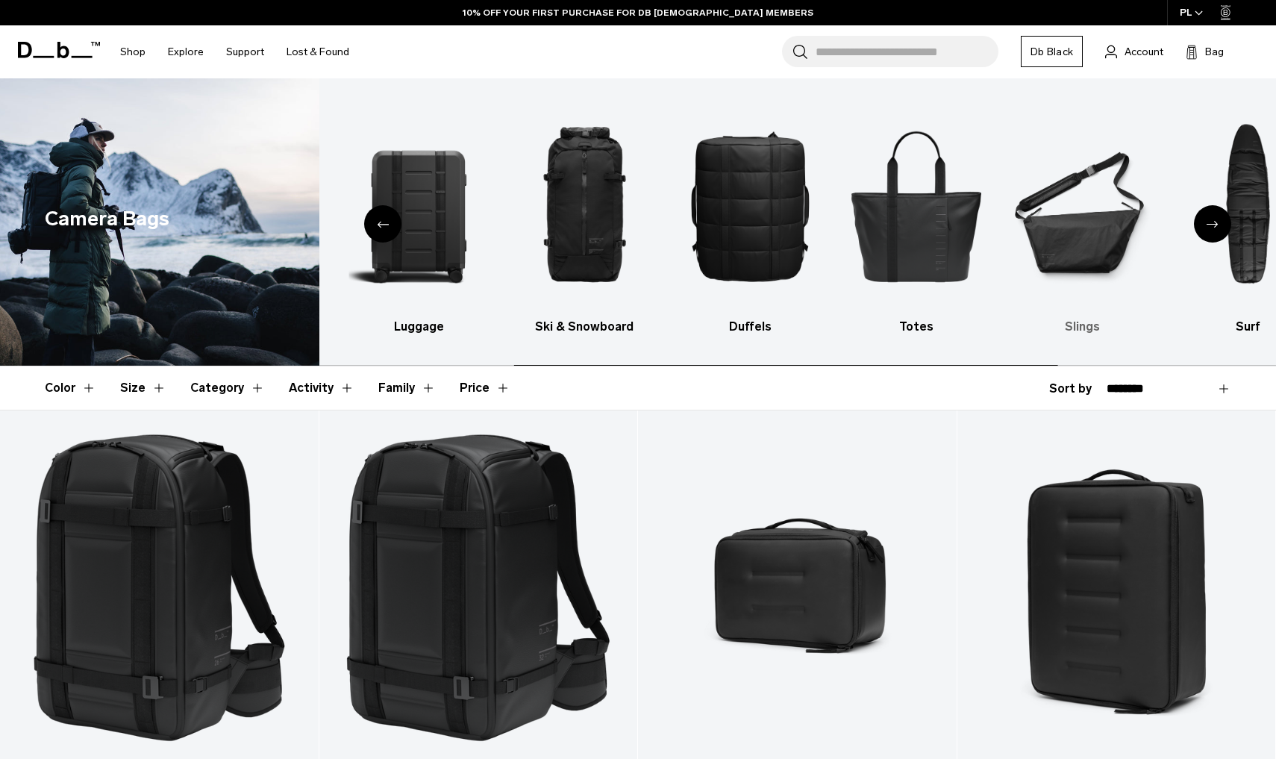
click at [1084, 234] on img "7 / 10" at bounding box center [1082, 206] width 140 height 210
